Goal: Information Seeking & Learning: Learn about a topic

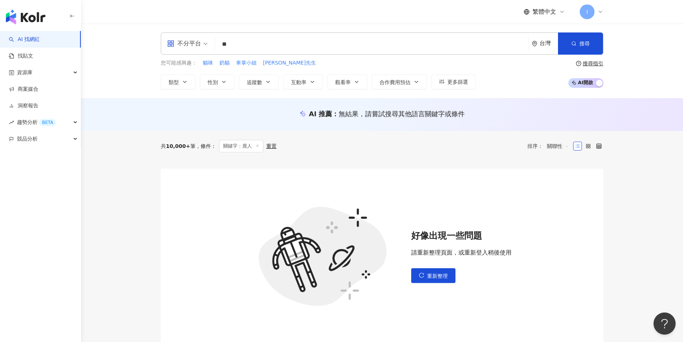
click at [288, 45] on input "**" at bounding box center [372, 44] width 308 height 14
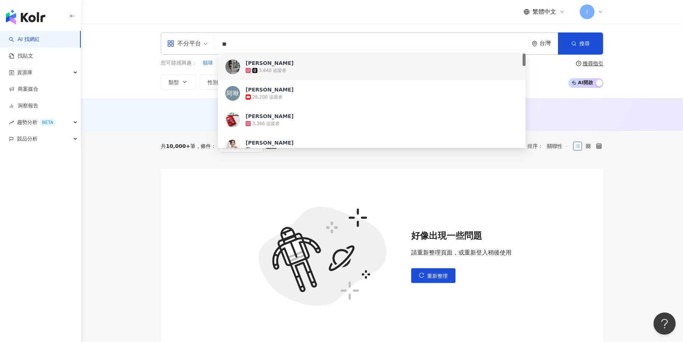
click at [281, 46] on input "**" at bounding box center [372, 44] width 308 height 14
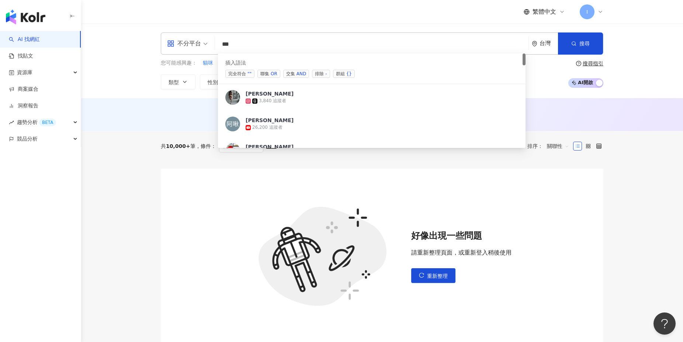
type input "**"
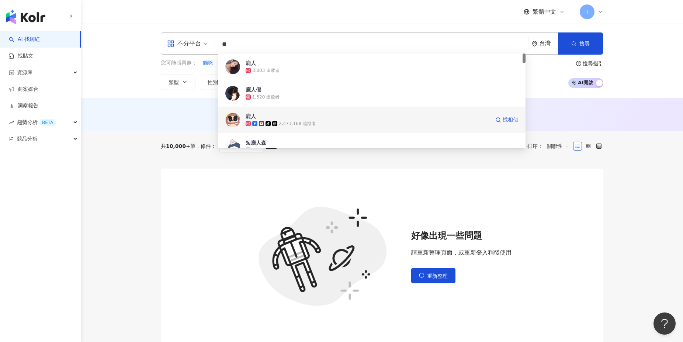
click at [324, 123] on div "tiktok-icon 2,473,168 追蹤者" at bounding box center [368, 123] width 244 height 7
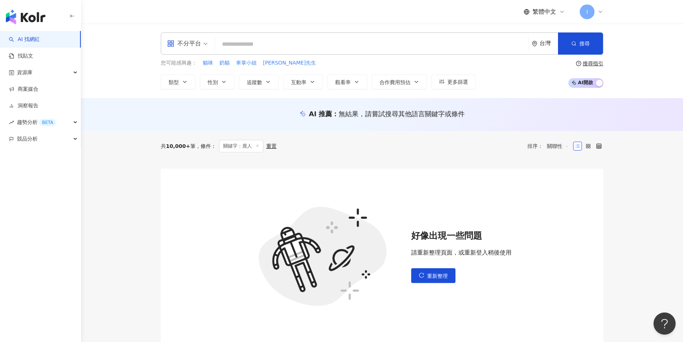
click at [251, 44] on input "search" at bounding box center [372, 44] width 308 height 14
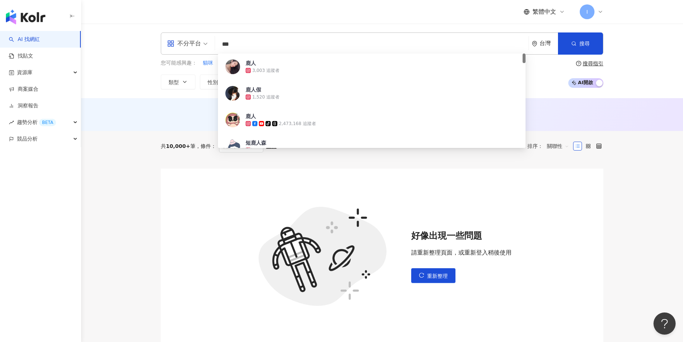
type input "**"
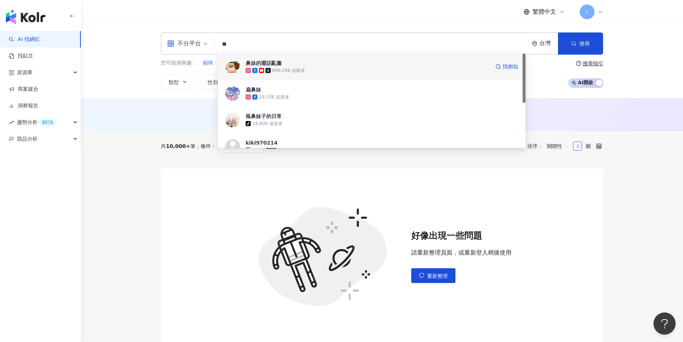
click at [339, 72] on div "899,296 追蹤者" at bounding box center [368, 70] width 244 height 7
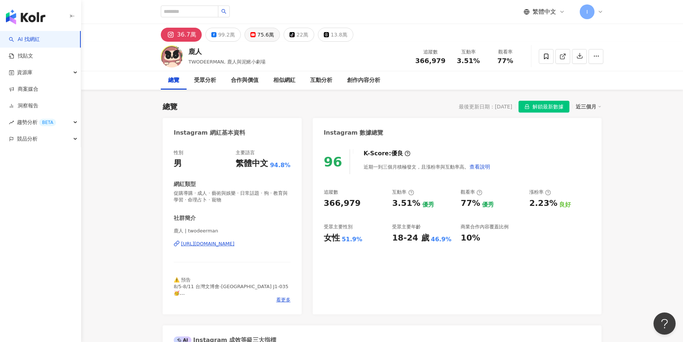
click at [260, 36] on div "75.6萬" at bounding box center [265, 34] width 17 height 10
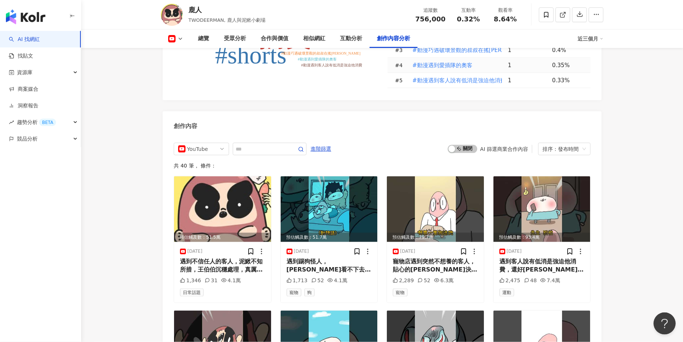
scroll to position [1951, 0]
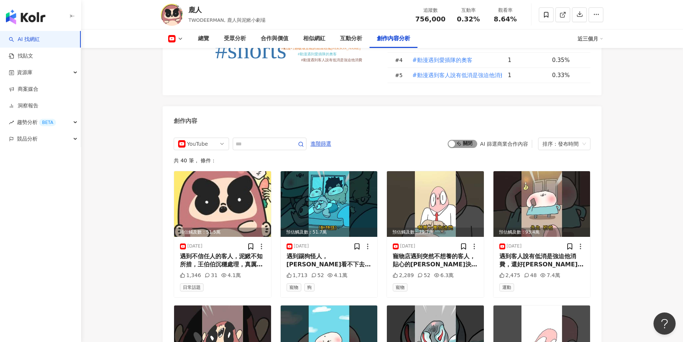
click at [466, 140] on span "啟動 關閉" at bounding box center [462, 144] width 29 height 8
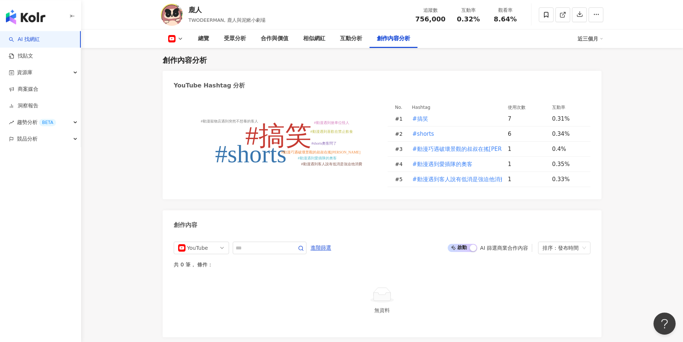
scroll to position [1816, 0]
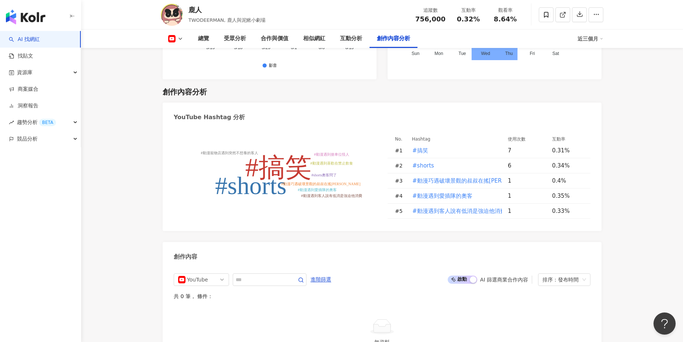
click at [455, 275] on span "啟動 關閉" at bounding box center [462, 279] width 29 height 8
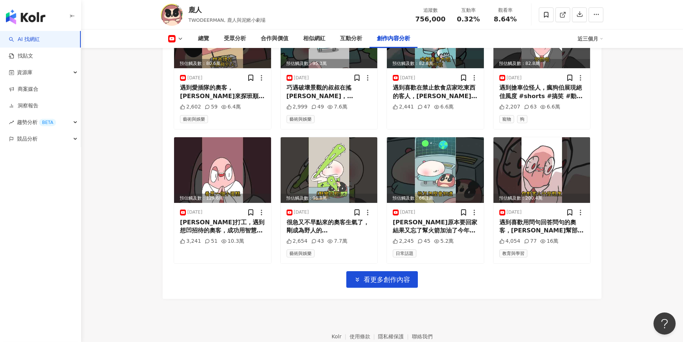
scroll to position [2259, 0]
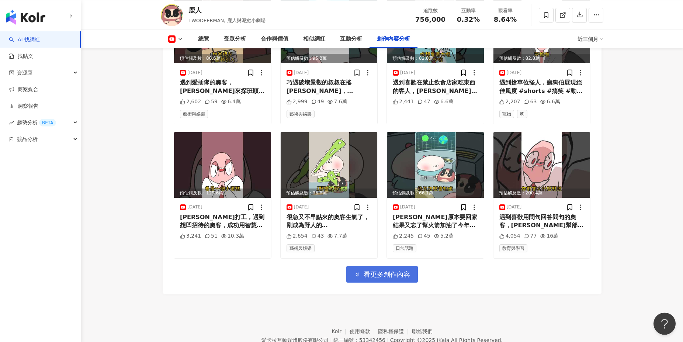
click at [398, 270] on span "看更多創作內容" at bounding box center [387, 274] width 46 height 8
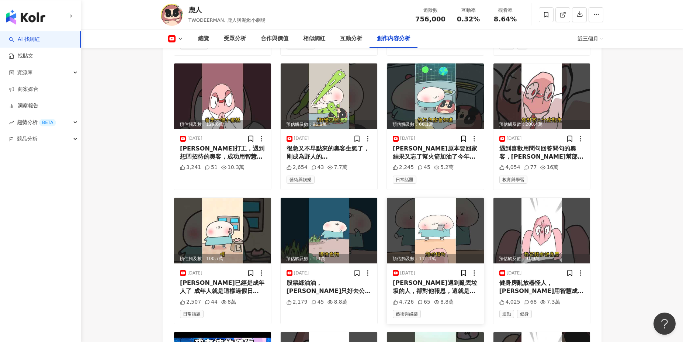
scroll to position [2339, 0]
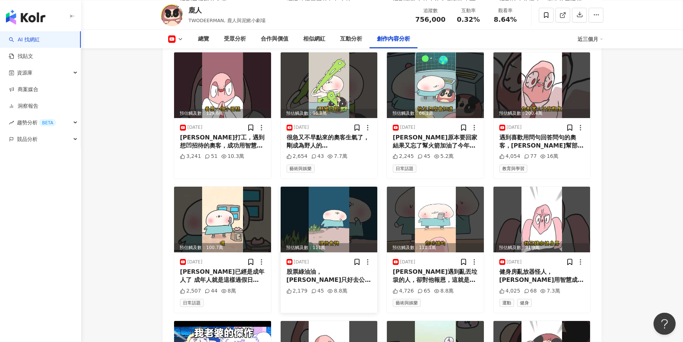
click at [339, 188] on img at bounding box center [329, 220] width 97 height 66
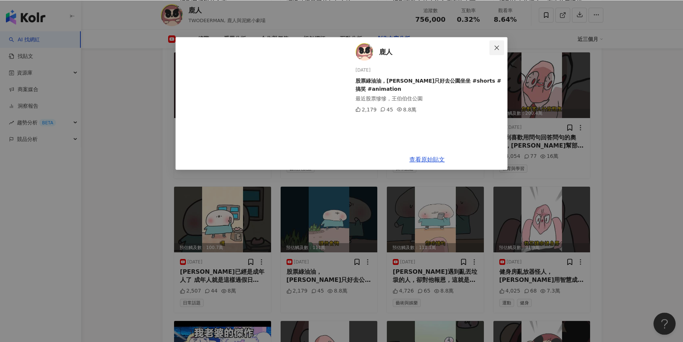
click at [494, 46] on icon "close" at bounding box center [497, 48] width 6 height 6
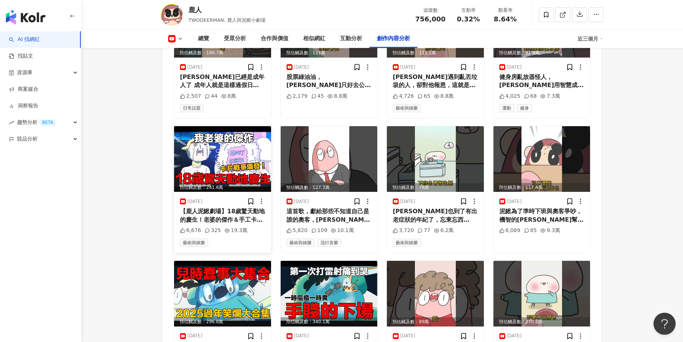
scroll to position [2538, 0]
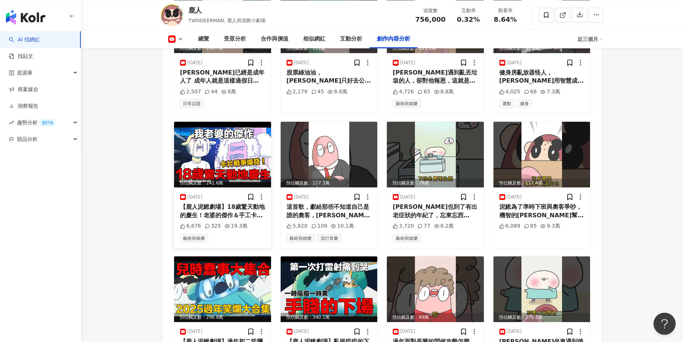
click at [236, 137] on img at bounding box center [222, 155] width 97 height 66
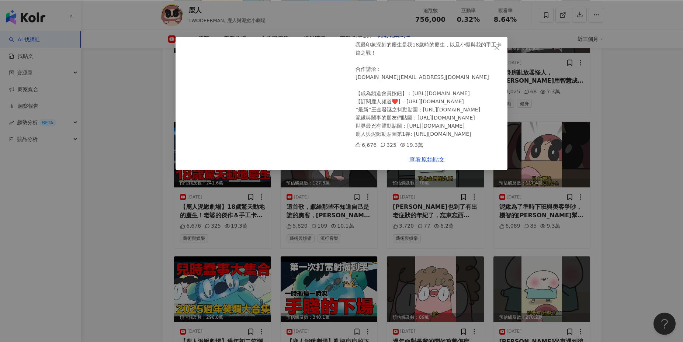
scroll to position [62, 0]
click at [495, 50] on icon "close" at bounding box center [497, 48] width 6 height 6
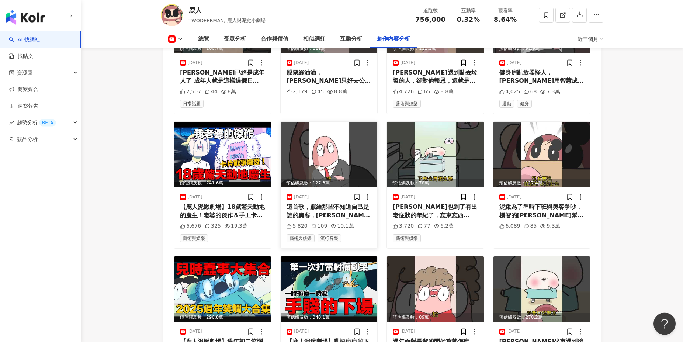
click at [346, 136] on img at bounding box center [329, 155] width 97 height 66
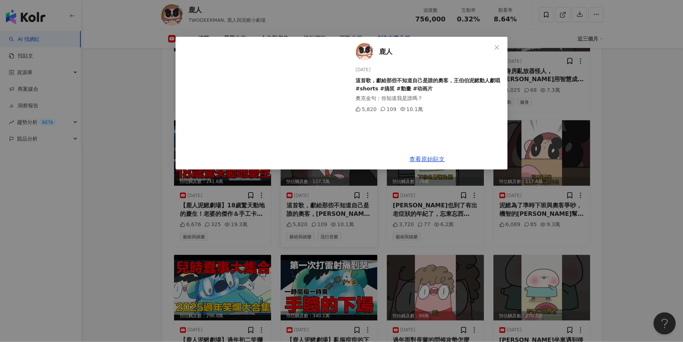
scroll to position [2538, 0]
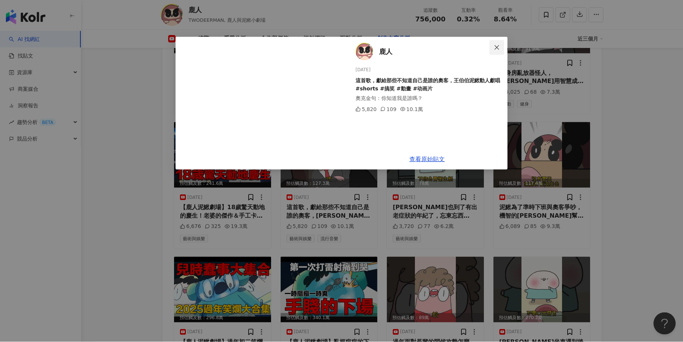
click at [502, 50] on span "Close" at bounding box center [496, 48] width 15 height 6
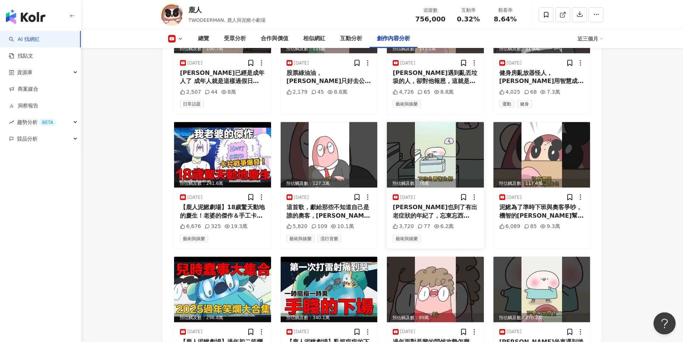
click at [431, 122] on img at bounding box center [435, 155] width 97 height 66
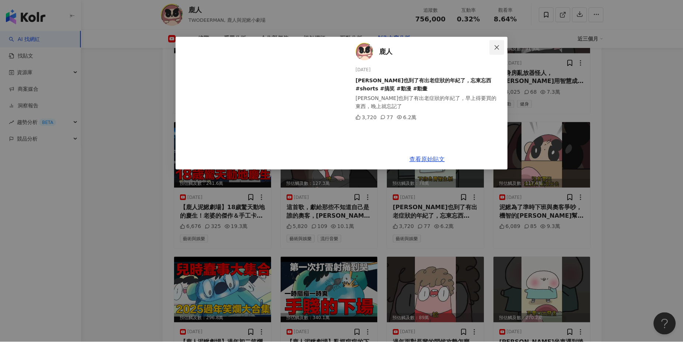
click at [496, 46] on icon "close" at bounding box center [497, 48] width 6 height 6
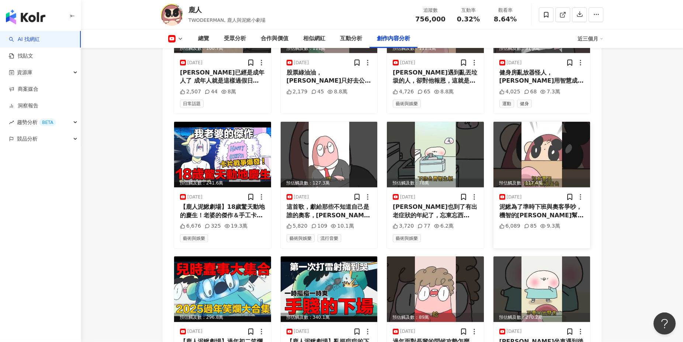
scroll to position [2667, 0]
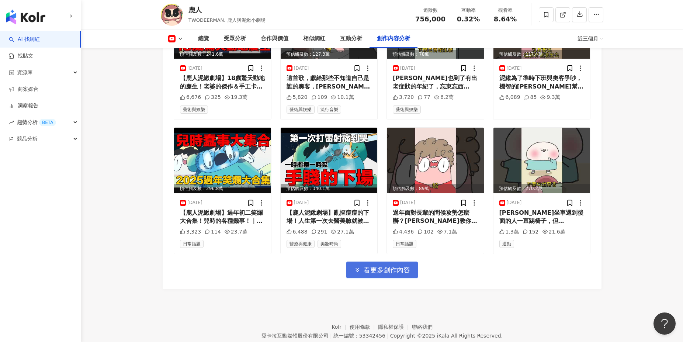
click at [396, 266] on span "看更多創作內容" at bounding box center [387, 270] width 46 height 8
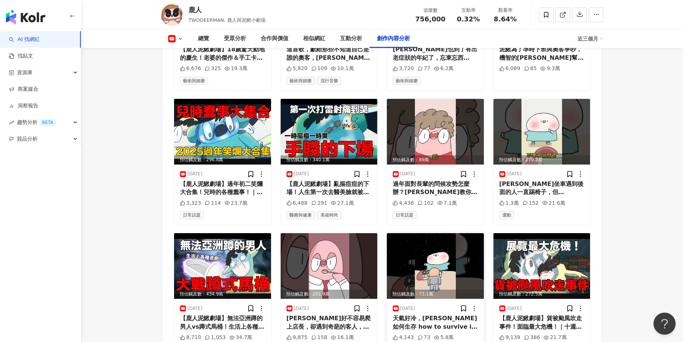
scroll to position [2707, 0]
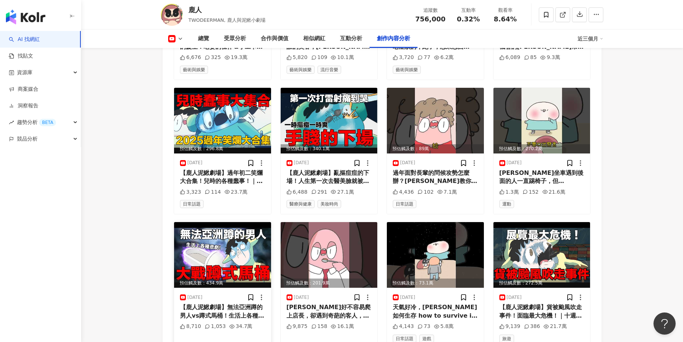
click at [218, 229] on img at bounding box center [222, 255] width 97 height 66
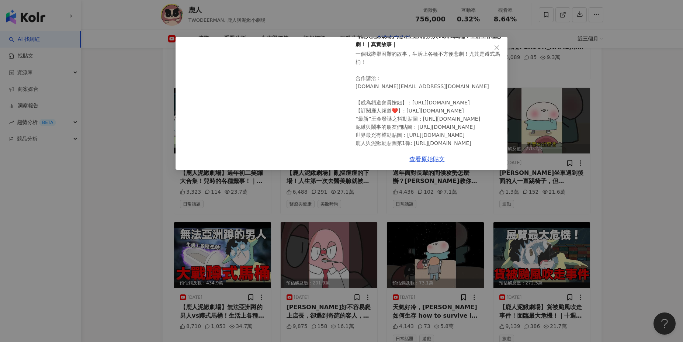
scroll to position [0, 0]
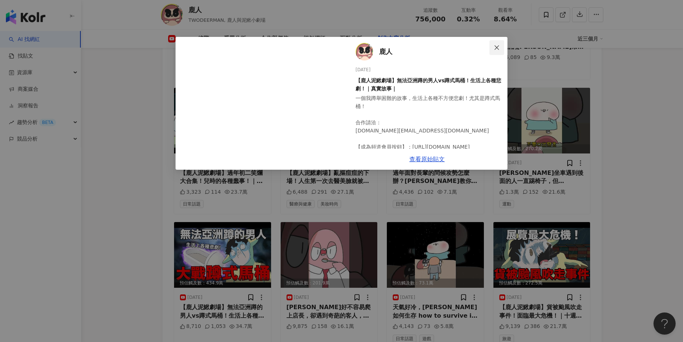
click at [498, 47] on icon "close" at bounding box center [496, 47] width 4 height 4
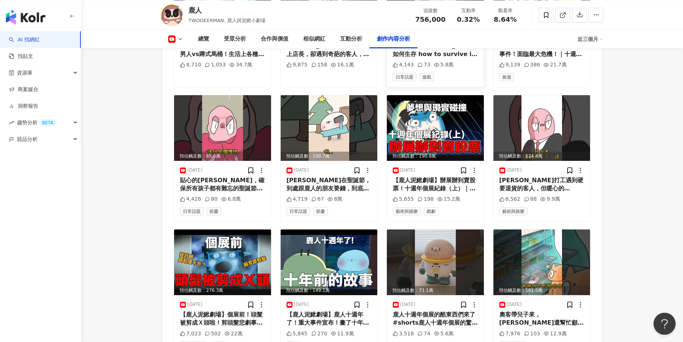
scroll to position [2985, 0]
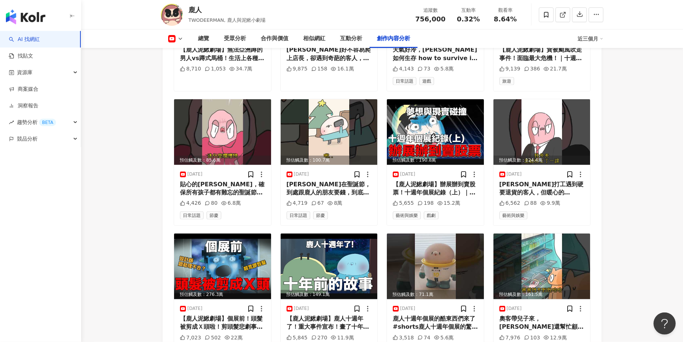
scroll to position [2981, 0]
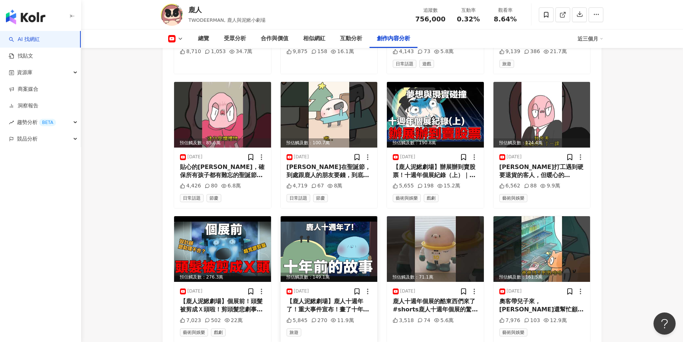
click at [353, 217] on img at bounding box center [329, 249] width 97 height 66
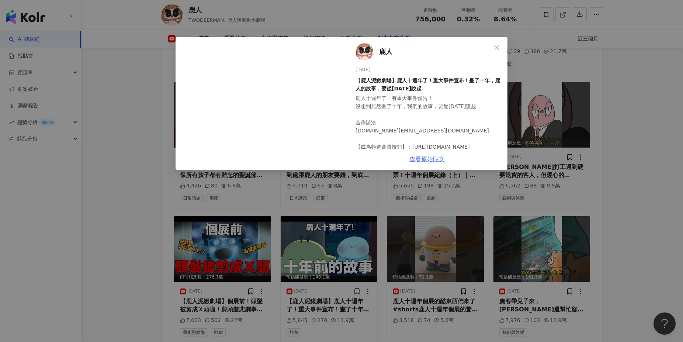
click at [430, 159] on link "查看原始貼文" at bounding box center [426, 159] width 35 height 7
click at [497, 49] on icon "close" at bounding box center [497, 48] width 6 height 6
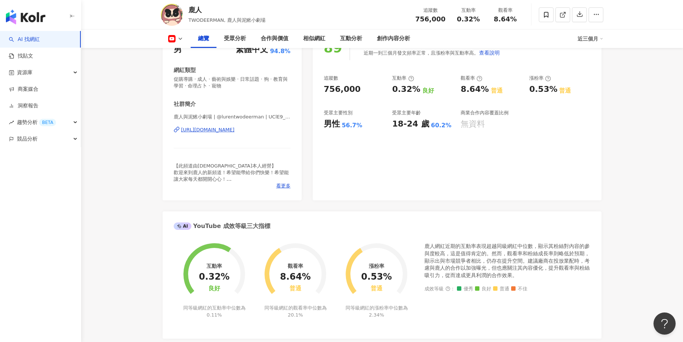
scroll to position [0, 0]
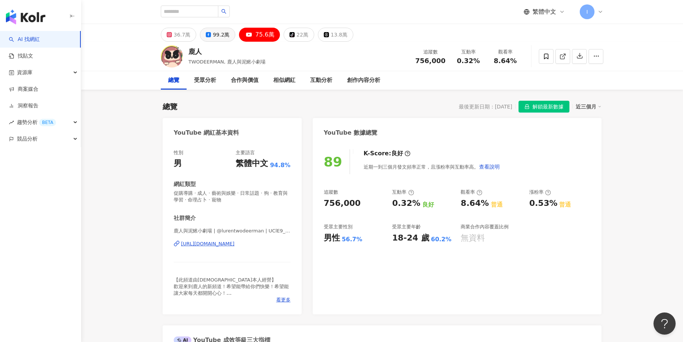
click at [209, 33] on icon at bounding box center [208, 34] width 5 height 5
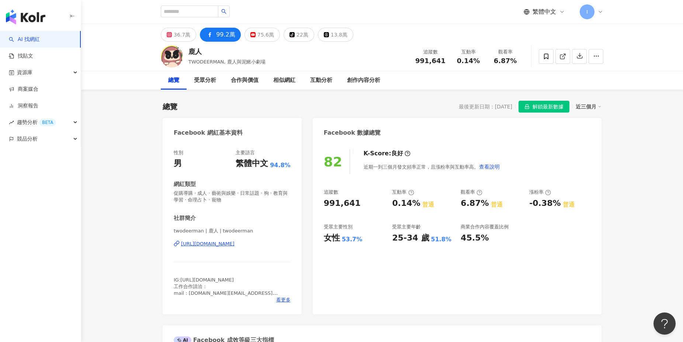
click at [235, 244] on div "https://www.facebook.com/664829723590814" at bounding box center [207, 243] width 53 height 7
click at [171, 34] on rect at bounding box center [169, 35] width 4 height 4
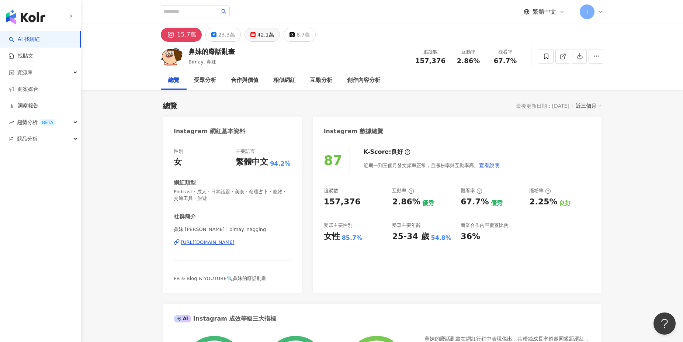
click at [260, 37] on div "42.1萬" at bounding box center [265, 34] width 17 height 10
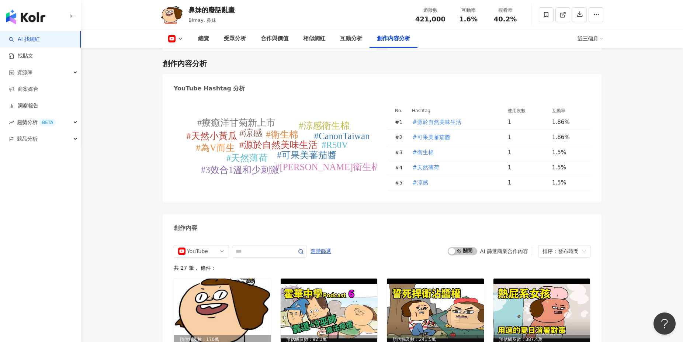
scroll to position [1951, 0]
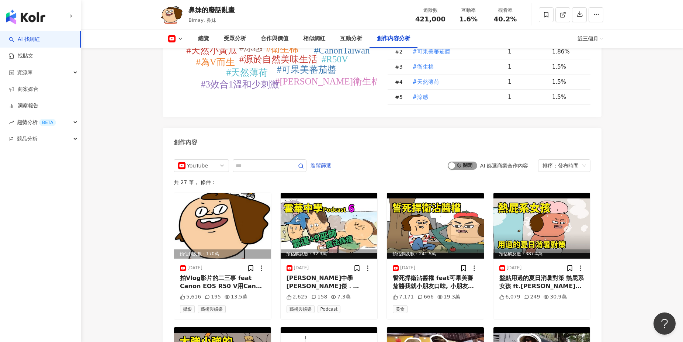
click at [464, 162] on span "啟動 關閉" at bounding box center [462, 166] width 29 height 8
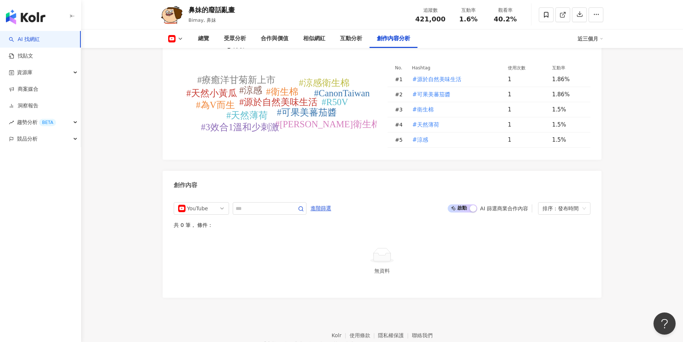
click at [466, 204] on span "啟動 關閉" at bounding box center [462, 208] width 29 height 8
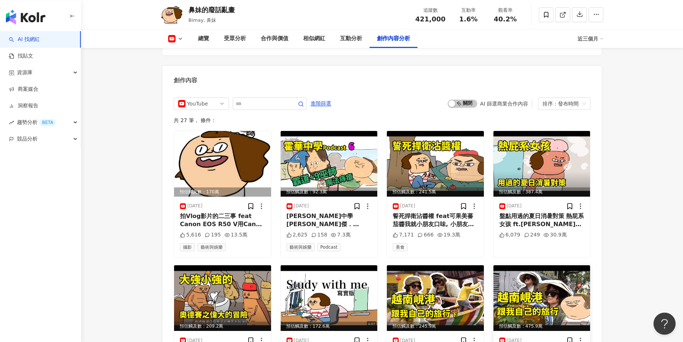
scroll to position [2034, 0]
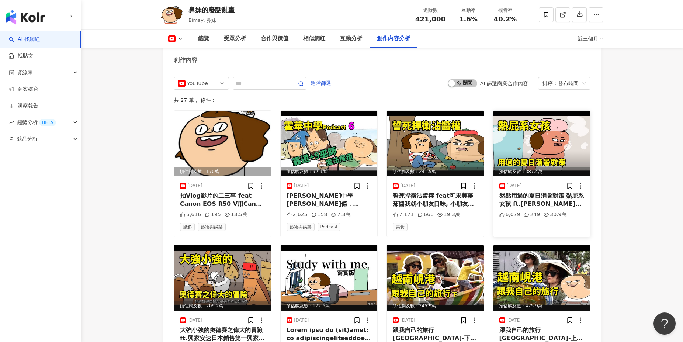
click at [553, 111] on img at bounding box center [541, 144] width 97 height 66
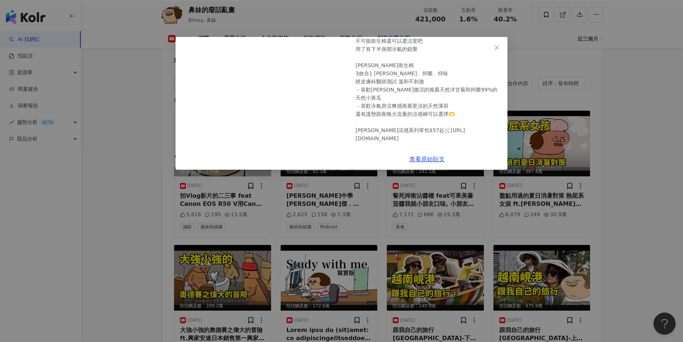
scroll to position [62, 0]
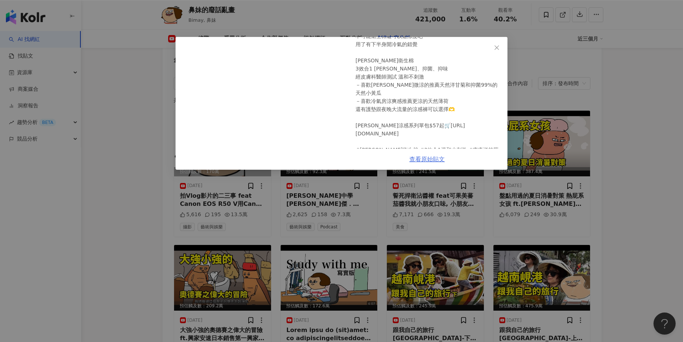
click at [431, 162] on link "查看原始貼文" at bounding box center [426, 159] width 35 height 7
click at [495, 53] on button "Close" at bounding box center [496, 47] width 15 height 15
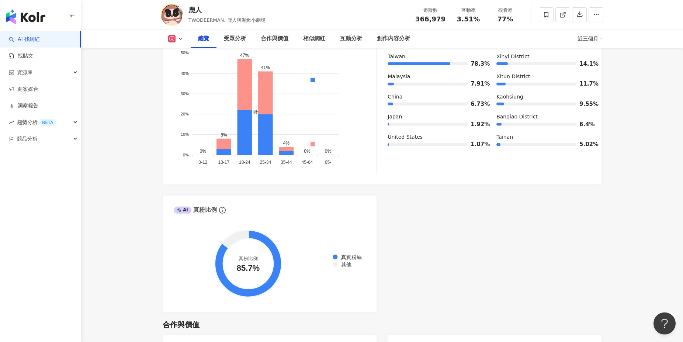
scroll to position [119, 0]
